Goal: Information Seeking & Learning: Find specific fact

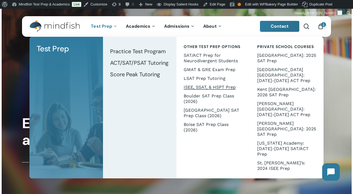
click at [198, 86] on span "ISEE, SSAT, & HSPT Prep" at bounding box center [209, 87] width 52 height 5
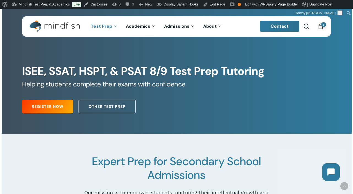
scroll to position [525, 0]
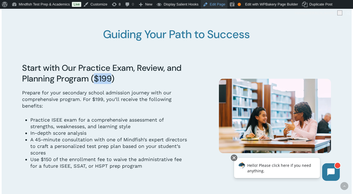
click at [217, 5] on link "Edit Page" at bounding box center [213, 4] width 27 height 9
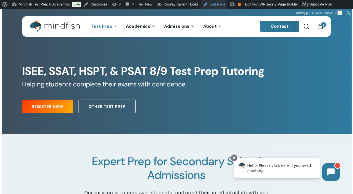
scroll to position [283, 0]
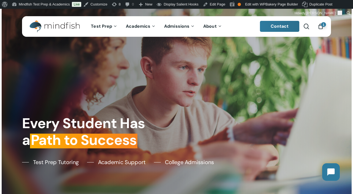
click at [311, 27] on ul "Contact search 1" at bounding box center [292, 26] width 64 height 21
click at [305, 28] on span "Main Menu" at bounding box center [305, 26] width 5 height 5
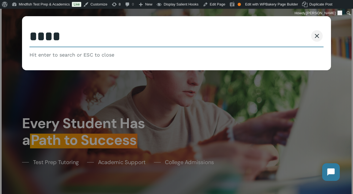
type input "****"
click at [283, 30] on button "Search" at bounding box center [295, 36] width 25 height 12
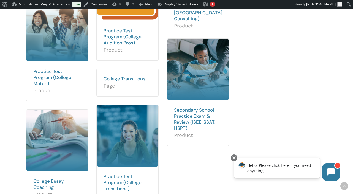
scroll to position [246, 0]
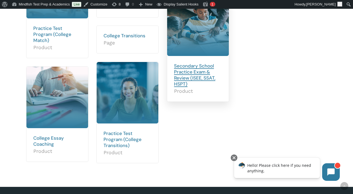
click at [190, 75] on link "Secondary School Practice Exam & Review (ISEE, SSAT, HSPT)" at bounding box center [194, 75] width 41 height 24
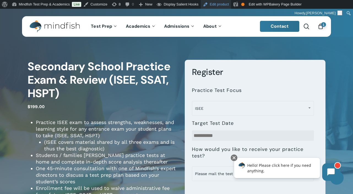
click at [224, 4] on link "Edit product" at bounding box center [215, 4] width 30 height 9
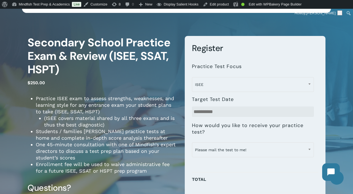
scroll to position [48, 0]
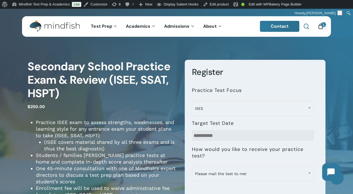
click at [305, 27] on span "Main Menu" at bounding box center [305, 26] width 5 height 5
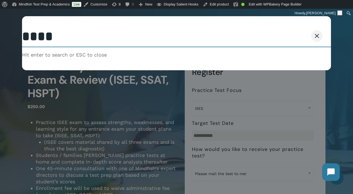
type input "****"
click at [290, 30] on button "Search" at bounding box center [302, 36] width 25 height 12
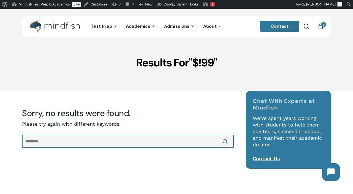
click at [42, 138] on input "text" at bounding box center [127, 141] width 211 height 13
type input "****"
click at [216, 135] on button "Search" at bounding box center [224, 141] width 17 height 13
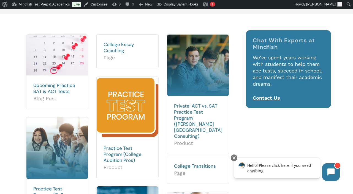
scroll to position [88, 0]
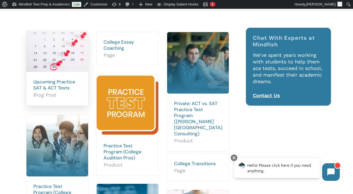
click at [29, 85] on h2 "Upcoming Practice SAT & ACT Tests Blog Post" at bounding box center [57, 88] width 62 height 33
click at [41, 84] on link "Upcoming Practice SAT & ACT Tests" at bounding box center [54, 85] width 42 height 12
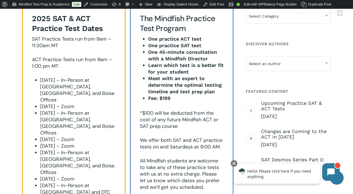
scroll to position [238, 0]
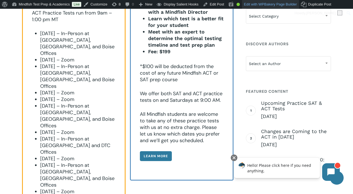
click at [273, 1] on link "Edit with WPBakery Page Builder" at bounding box center [270, 4] width 57 height 9
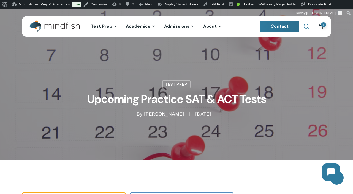
click at [304, 27] on span "Main Menu" at bounding box center [305, 26] width 5 height 5
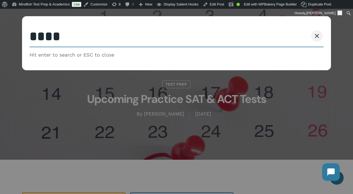
type input "****"
click at [283, 30] on button "Search" at bounding box center [295, 36] width 25 height 12
